Goal: Information Seeking & Learning: Understand process/instructions

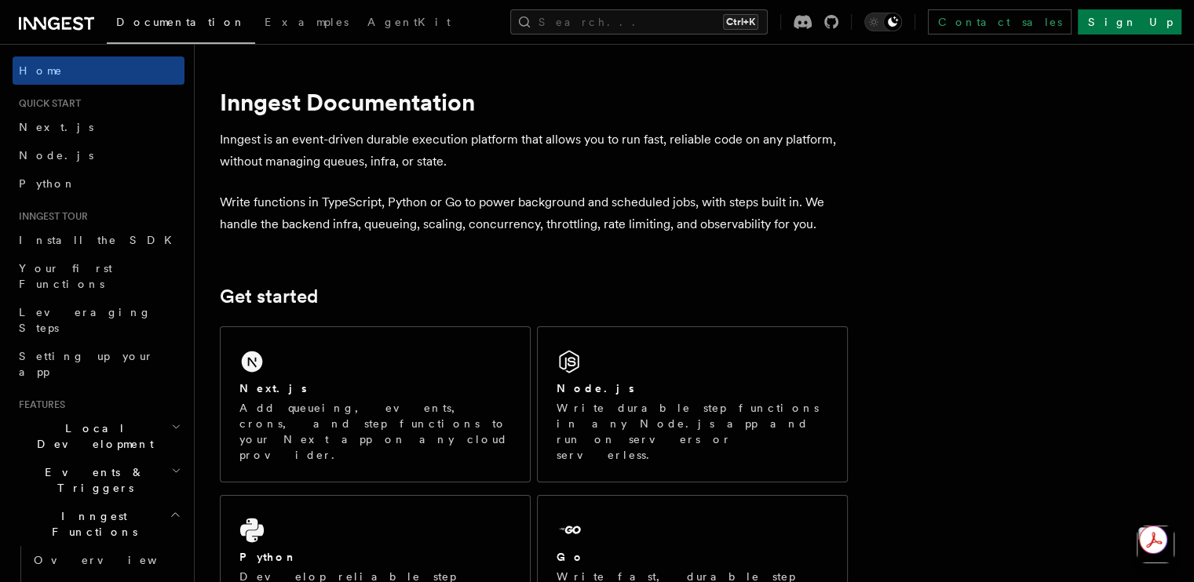
click at [314, 384] on div "Next.js" at bounding box center [375, 389] width 272 height 16
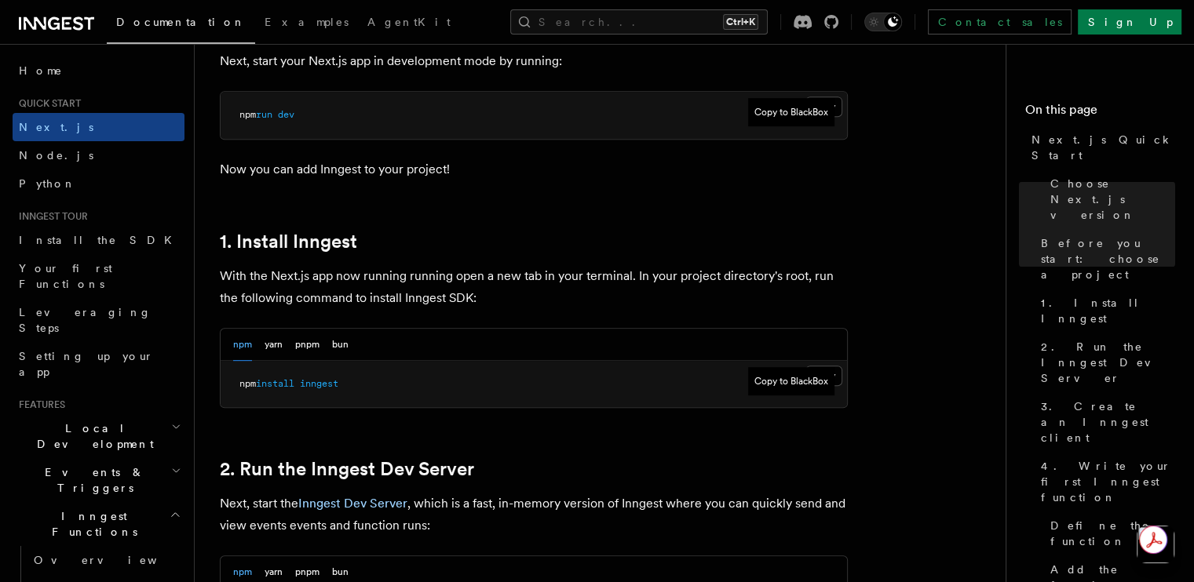
scroll to position [716, 0]
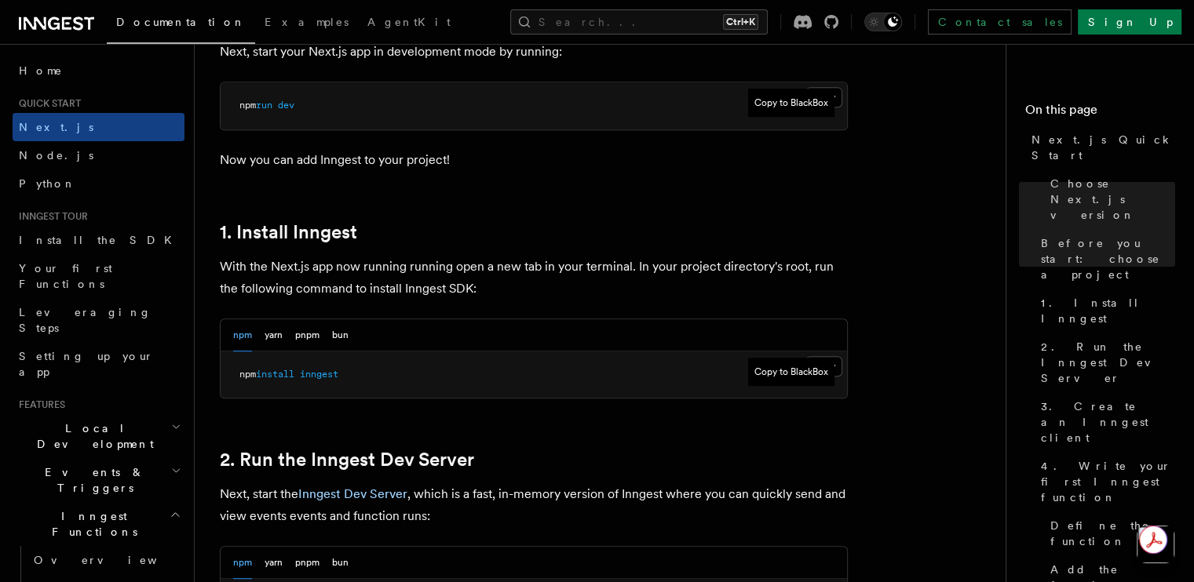
click at [837, 363] on pre "npm install inngest" at bounding box center [534, 375] width 626 height 47
drag, startPoint x: 783, startPoint y: 370, endPoint x: 792, endPoint y: 282, distance: 88.4
click at [835, 363] on pre "npm install inngest" at bounding box center [534, 375] width 626 height 47
drag, startPoint x: 1133, startPoint y: 35, endPoint x: 580, endPoint y: 407, distance: 666.8
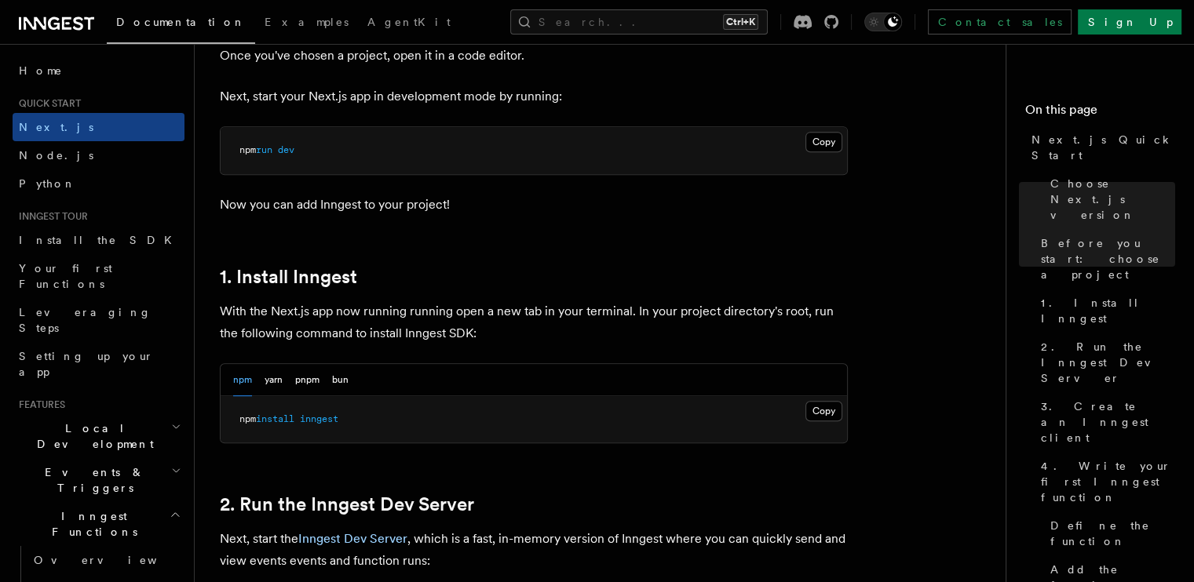
scroll to position [672, 0]
click at [826, 410] on button "Copy Copied" at bounding box center [823, 410] width 37 height 20
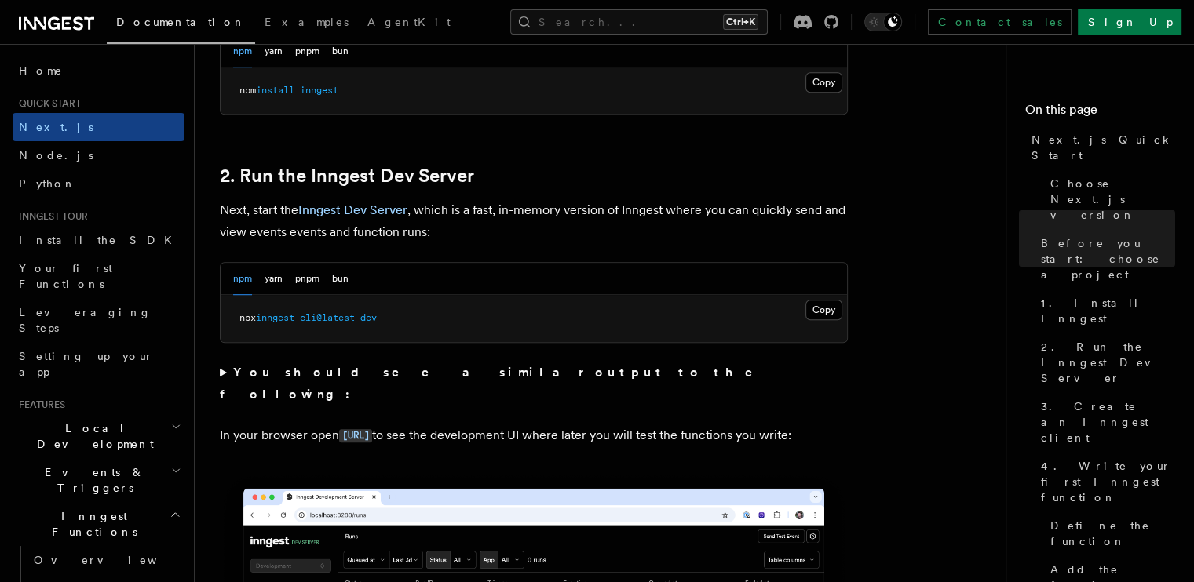
scroll to position [1001, 0]
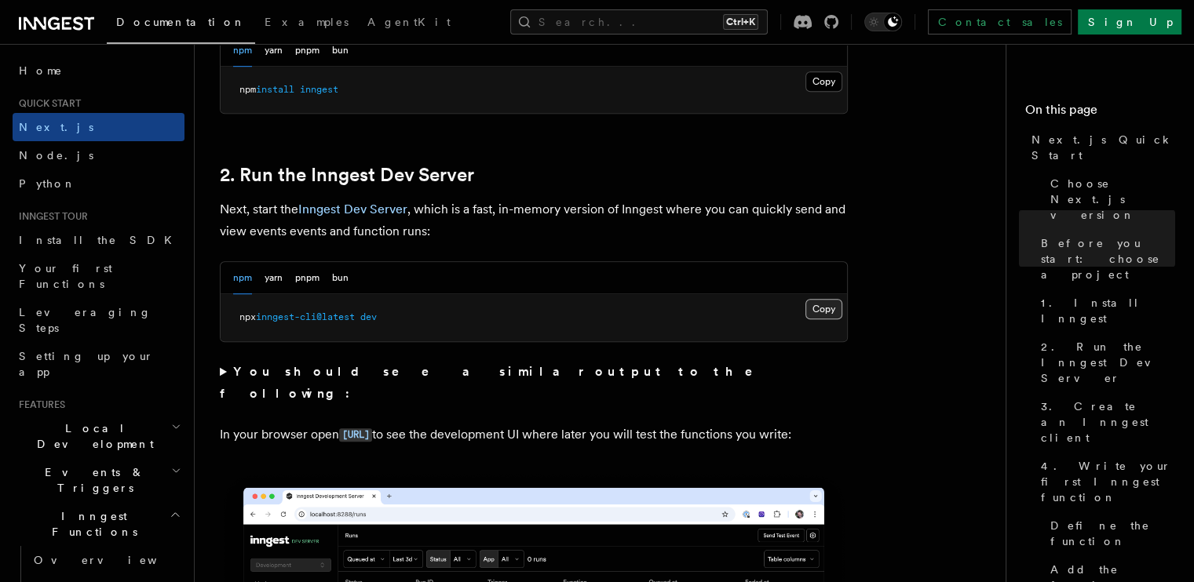
click at [826, 313] on button "Copy Copied" at bounding box center [823, 309] width 37 height 20
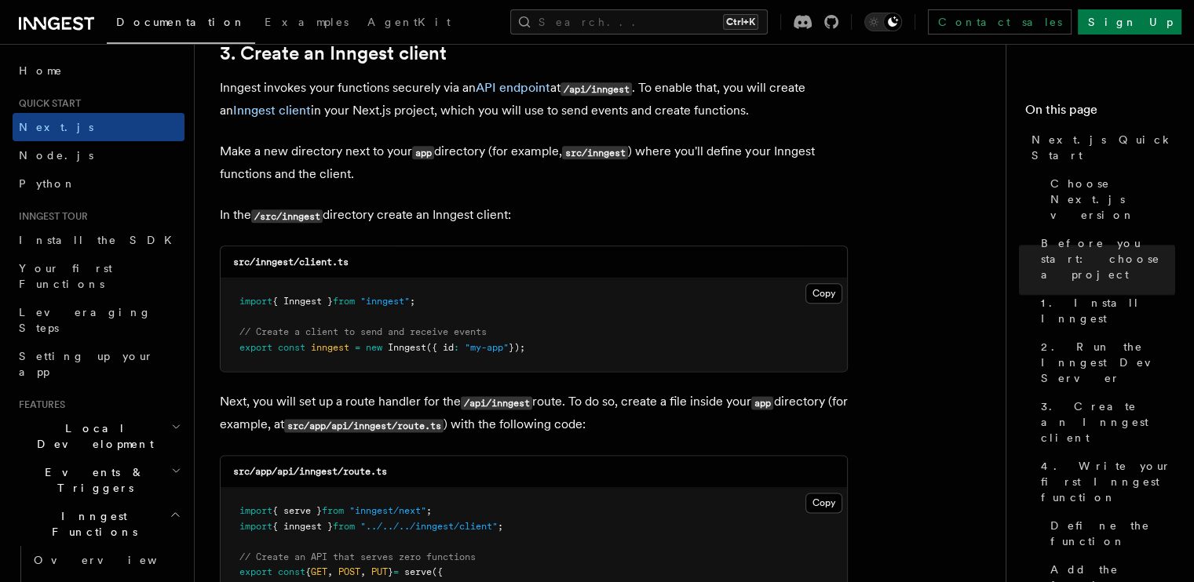
scroll to position [1874, 0]
click at [834, 294] on button "Copy Copied" at bounding box center [823, 293] width 37 height 20
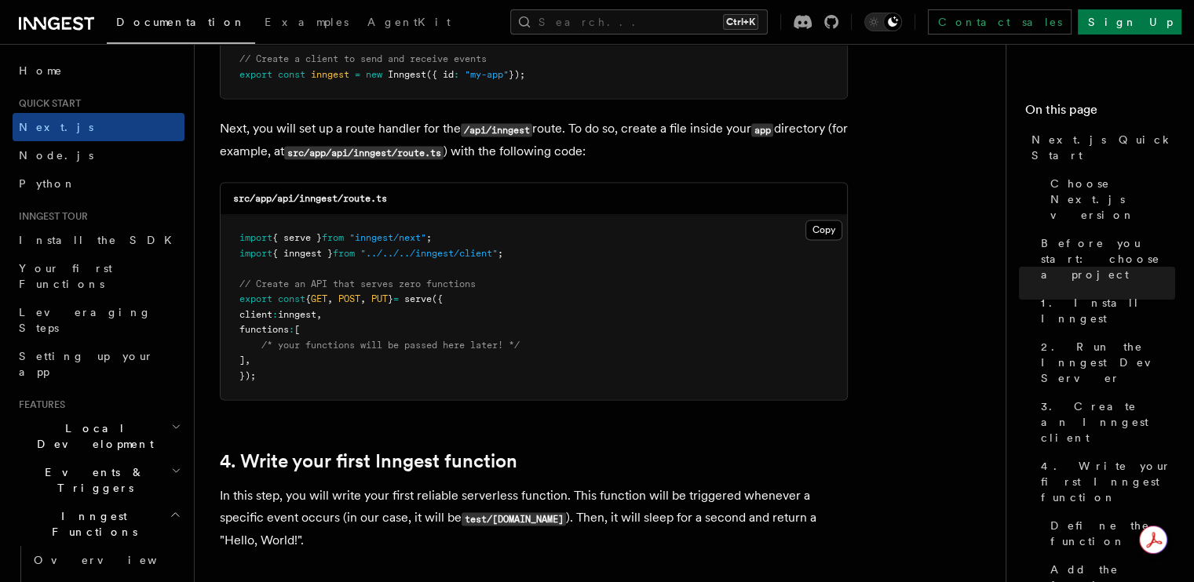
scroll to position [2154, 0]
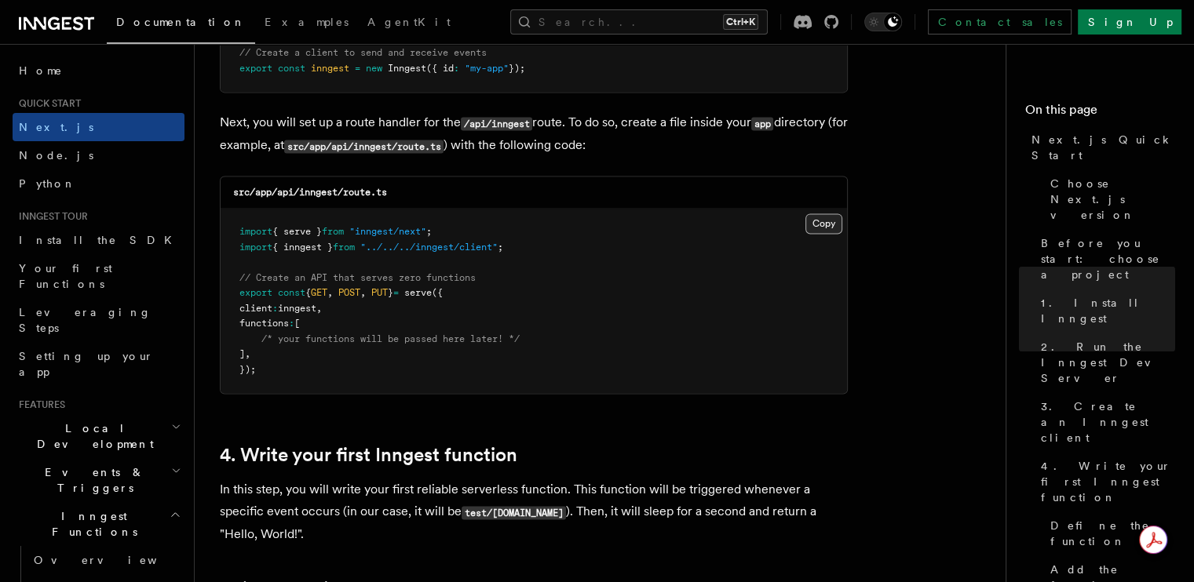
click at [825, 219] on button "Copy Copied" at bounding box center [823, 223] width 37 height 20
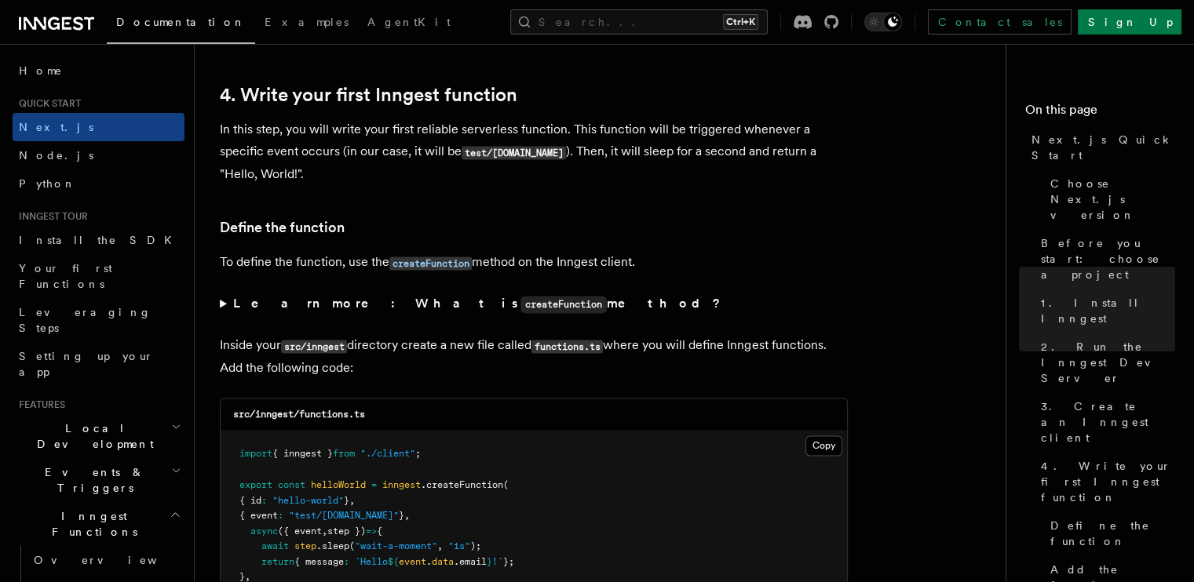
scroll to position [2515, 0]
click at [816, 441] on button "Copy Copied" at bounding box center [823, 445] width 37 height 20
